Goal: Navigation & Orientation: Find specific page/section

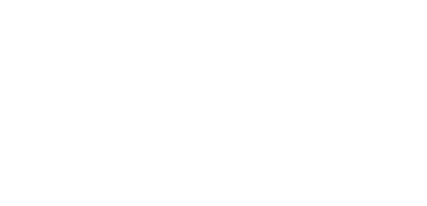
select select "*"
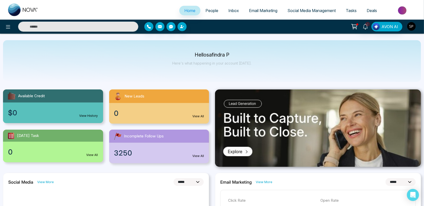
click at [411, 24] on img "button" at bounding box center [411, 26] width 9 height 9
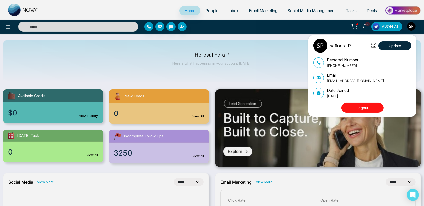
click at [359, 106] on button "Logout" at bounding box center [362, 108] width 42 height 10
click at [356, 106] on button "Logout" at bounding box center [362, 108] width 42 height 10
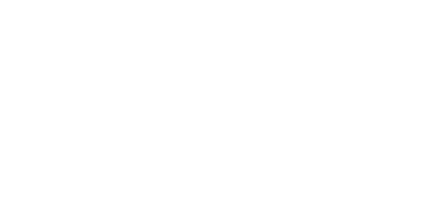
select select "*"
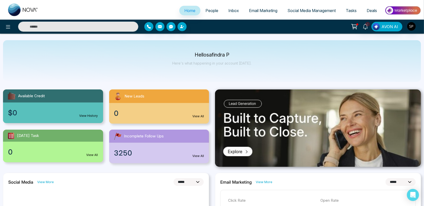
click at [206, 12] on span "People" at bounding box center [212, 10] width 13 height 5
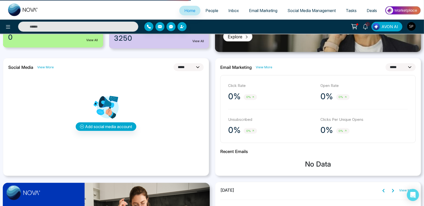
scroll to position [123, 0]
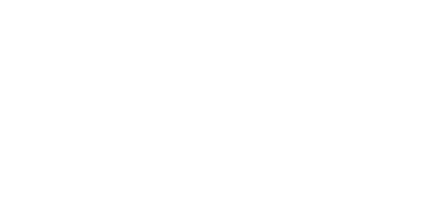
select select "*"
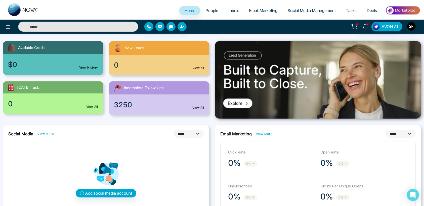
scroll to position [49, 0]
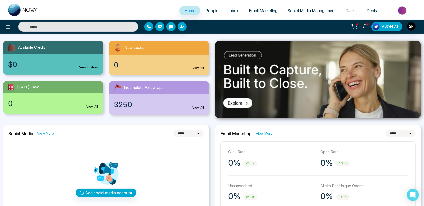
click at [238, 102] on img at bounding box center [318, 79] width 206 height 77
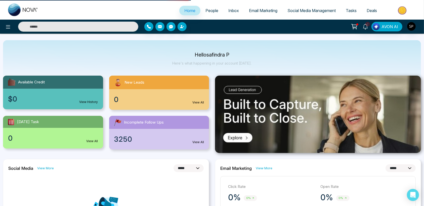
scroll to position [0, 0]
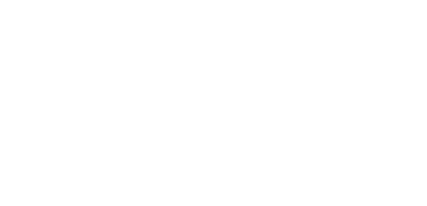
select select "*"
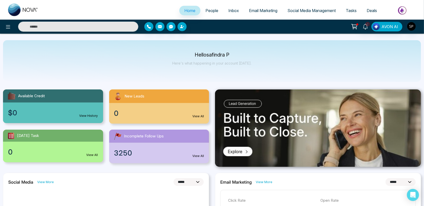
click at [236, 152] on img at bounding box center [318, 128] width 206 height 77
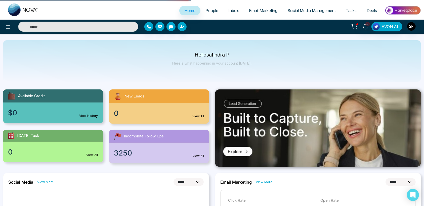
click at [236, 152] on img at bounding box center [318, 128] width 206 height 77
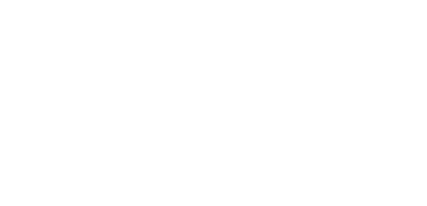
select select "*"
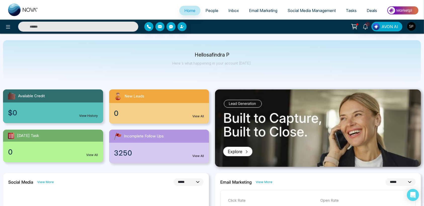
click at [232, 152] on img at bounding box center [318, 128] width 206 height 77
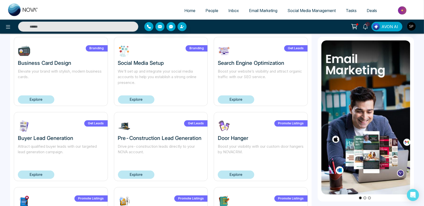
scroll to position [177, 0]
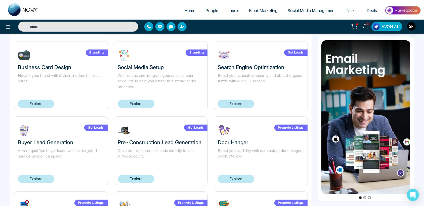
click at [306, 84] on div "Get Leads Search Engine Optimization Boost your website’s visibility and attrac…" at bounding box center [261, 75] width 94 height 69
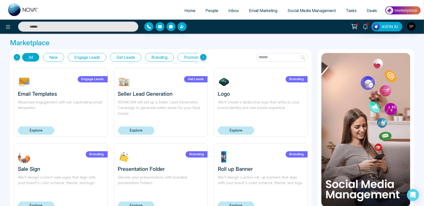
scroll to position [17, 0]
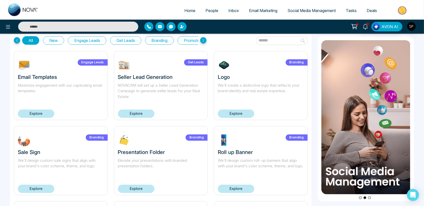
click at [29, 112] on link "Explore" at bounding box center [36, 114] width 36 height 8
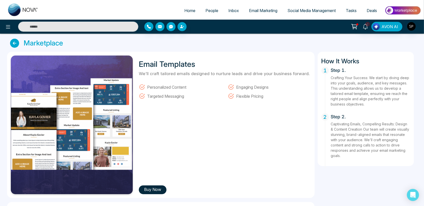
click at [11, 43] on icon at bounding box center [14, 43] width 9 height 9
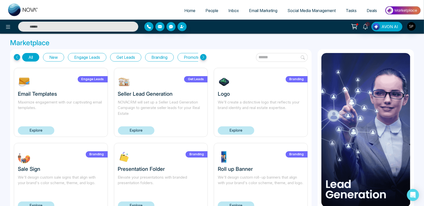
click at [188, 11] on span "Home" at bounding box center [189, 10] width 11 height 5
select select "*"
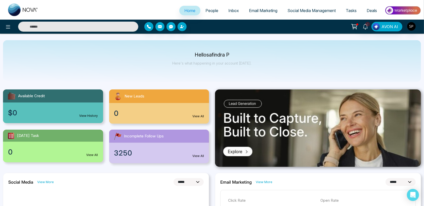
click at [214, 12] on span "People" at bounding box center [212, 10] width 13 height 5
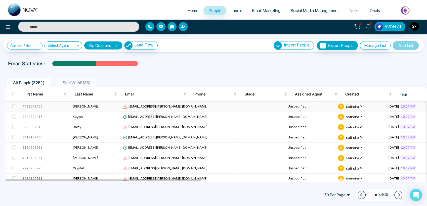
click at [143, 107] on span "[EMAIL_ADDRESS][PERSON_NAME][DOMAIN_NAME]" at bounding box center [165, 106] width 85 height 4
click at [143, 117] on span "[EMAIL_ADDRESS][PERSON_NAME][DOMAIN_NAME]" at bounding box center [165, 117] width 85 height 4
drag, startPoint x: 143, startPoint y: 117, endPoint x: 136, endPoint y: 117, distance: 6.8
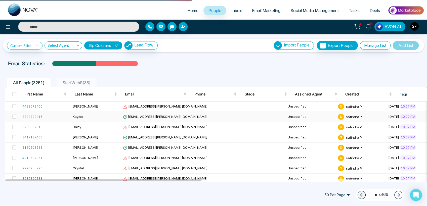
click at [136, 117] on span "[EMAIL_ADDRESS][PERSON_NAME][DOMAIN_NAME]" at bounding box center [165, 117] width 85 height 4
click at [33, 116] on div "3342322416" at bounding box center [32, 116] width 20 height 5
